Goal: Information Seeking & Learning: Learn about a topic

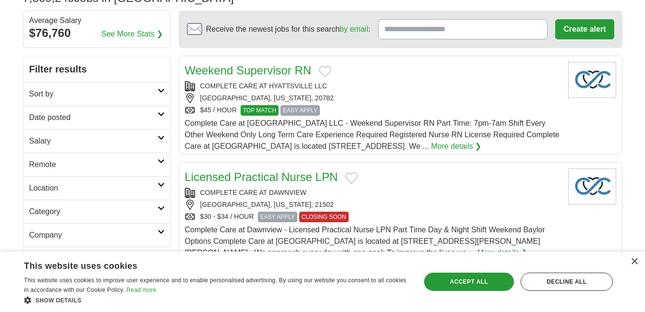
scroll to position [86, 0]
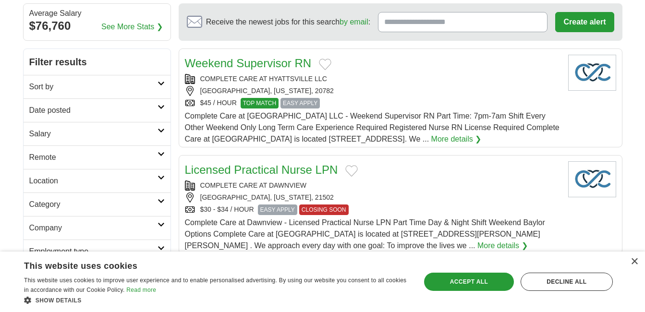
click at [164, 149] on link "Remote" at bounding box center [97, 157] width 147 height 24
click at [161, 177] on icon at bounding box center [160, 177] width 7 height 5
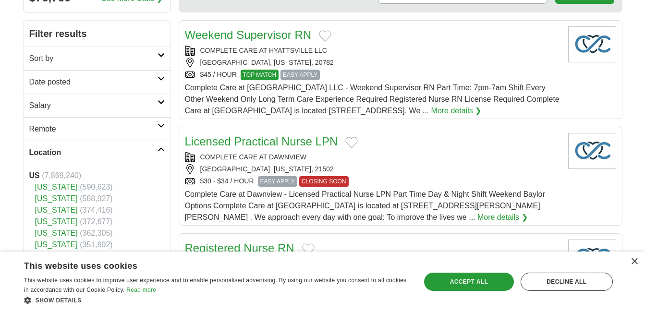
scroll to position [118, 0]
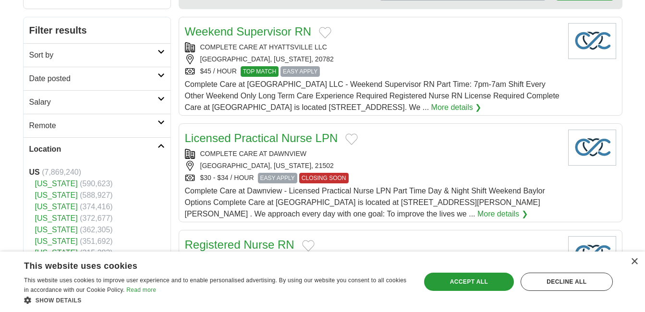
click at [159, 147] on icon at bounding box center [160, 146] width 7 height 5
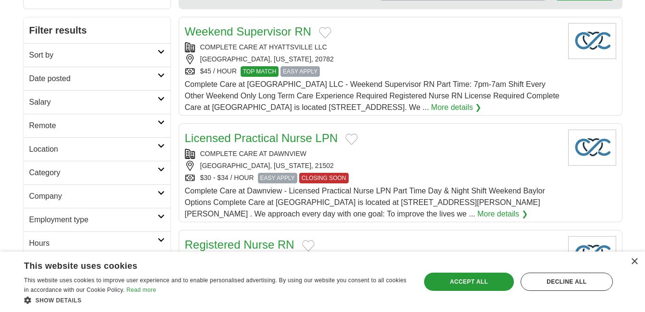
click at [163, 126] on link "Remote" at bounding box center [97, 126] width 147 height 24
click at [133, 144] on div "Remote jobs" at bounding box center [97, 148] width 147 height 23
click at [162, 169] on icon at bounding box center [160, 169] width 7 height 5
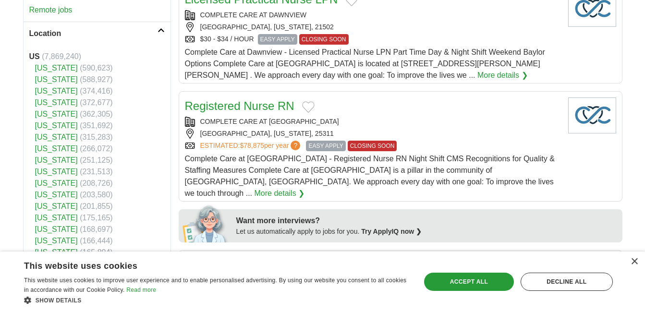
scroll to position [250, 0]
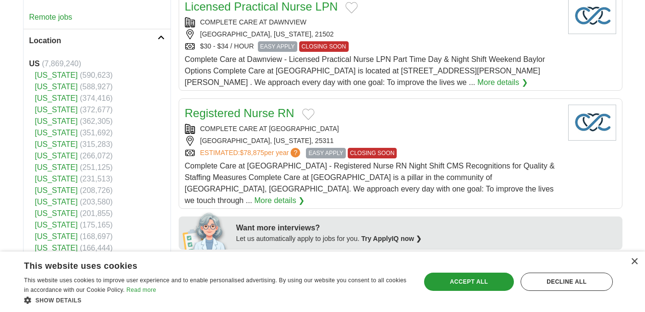
click at [162, 35] on link "Location" at bounding box center [97, 41] width 147 height 24
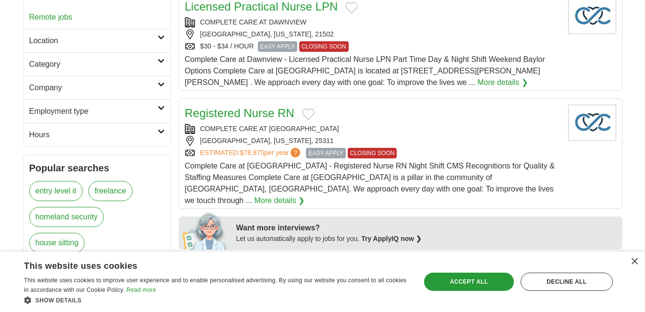
click at [160, 61] on icon at bounding box center [160, 61] width 7 height 5
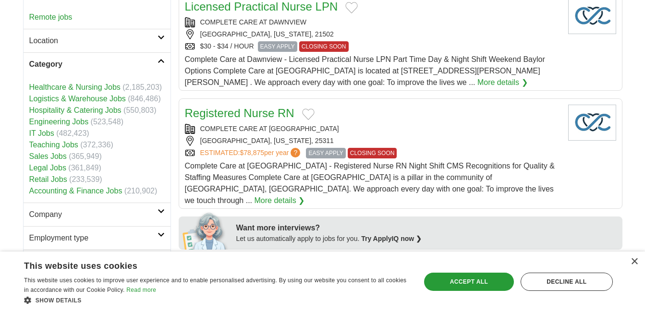
click at [160, 61] on icon at bounding box center [160, 61] width 7 height 5
